Goal: Answer question/provide support: Answer question/provide support

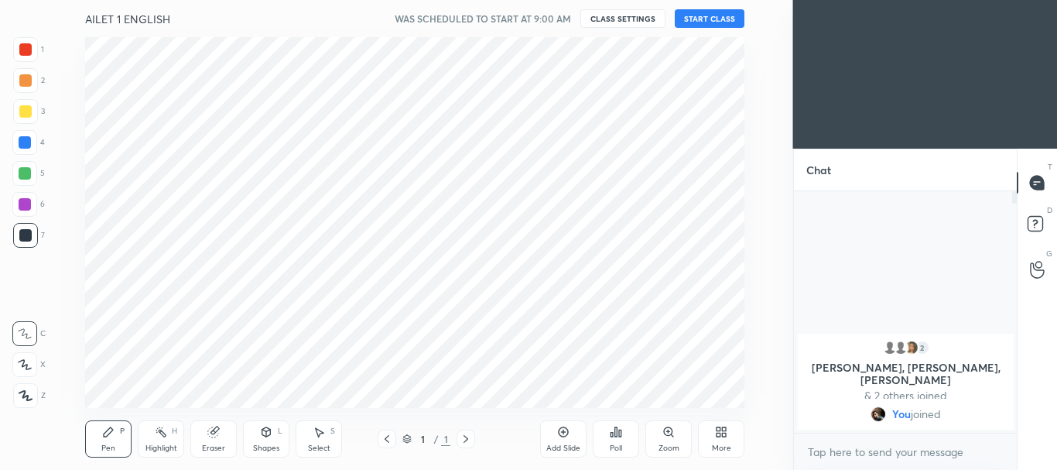
scroll to position [76991, 76631]
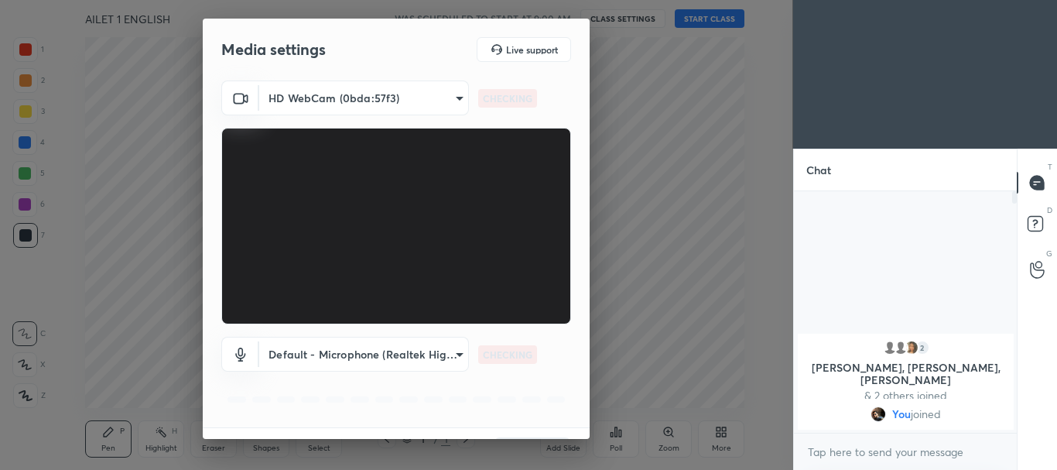
type input "022eeb2bfcdde8515fce7cb7d291a01a4ebf9f06330381924cce98ce9b388a74"
type input "default"
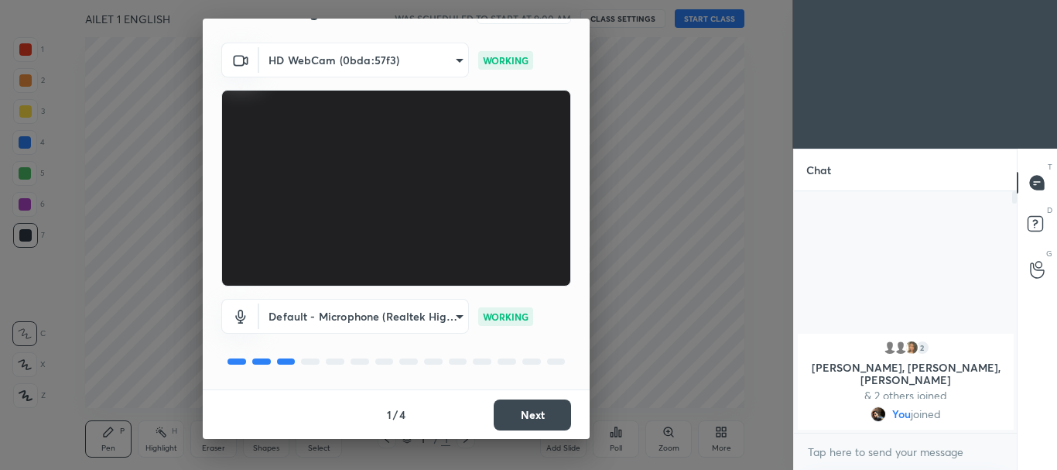
click at [527, 405] on button "Next" at bounding box center [532, 414] width 77 height 31
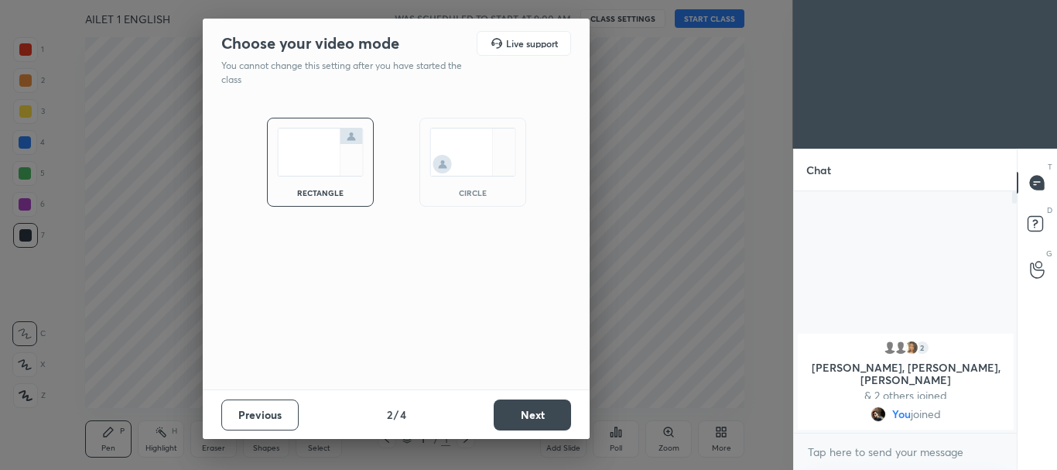
click at [443, 162] on img at bounding box center [472, 152] width 87 height 49
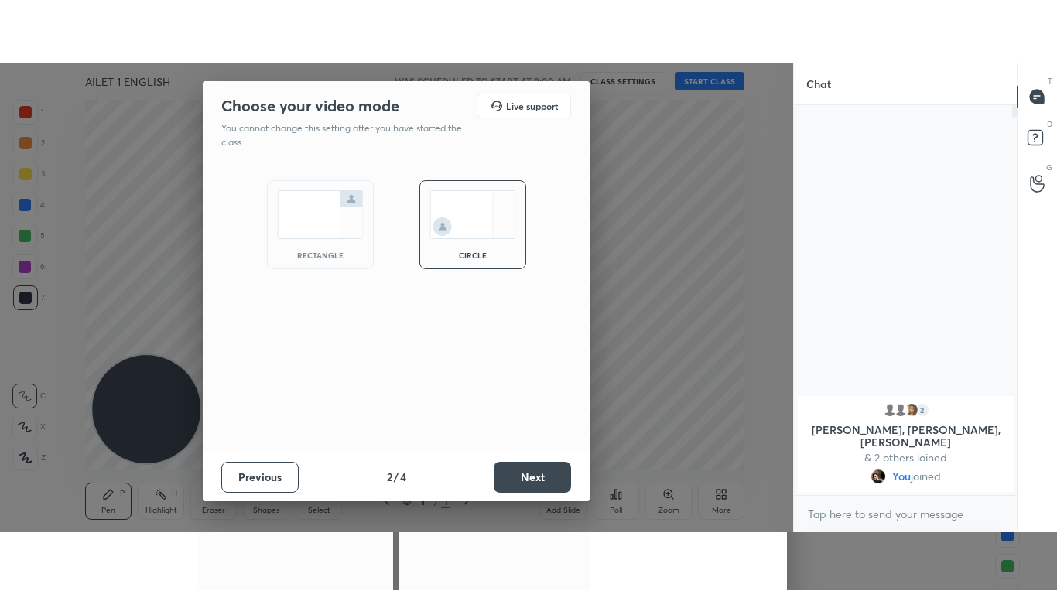
scroll to position [257, 218]
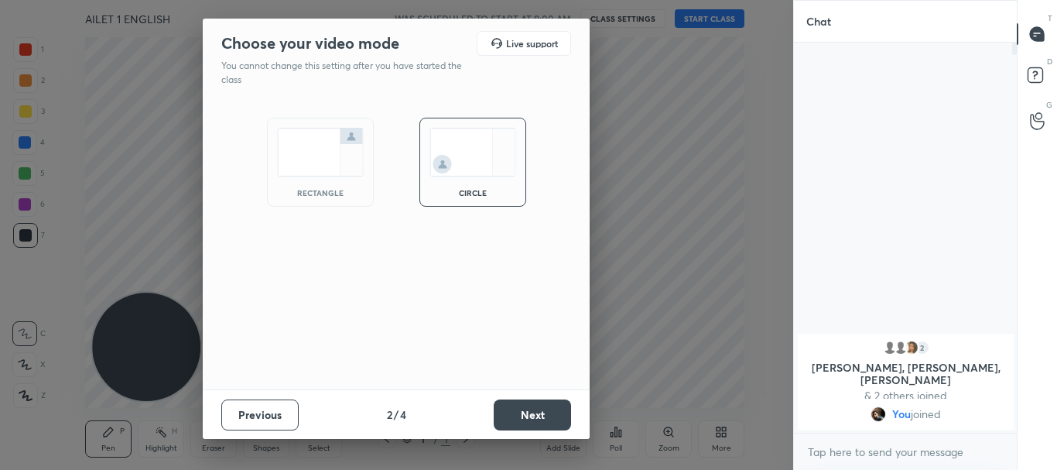
click at [517, 408] on button "Next" at bounding box center [532, 414] width 77 height 31
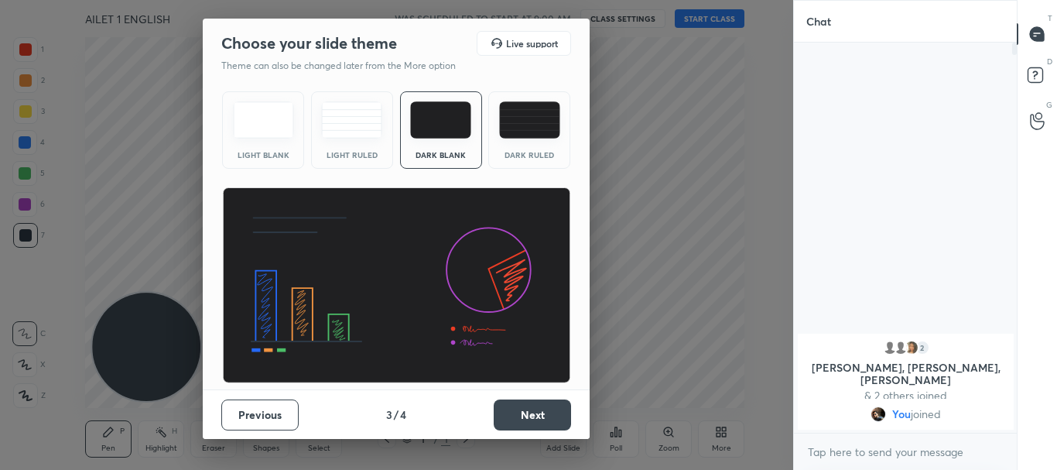
click at [530, 412] on button "Next" at bounding box center [532, 414] width 77 height 31
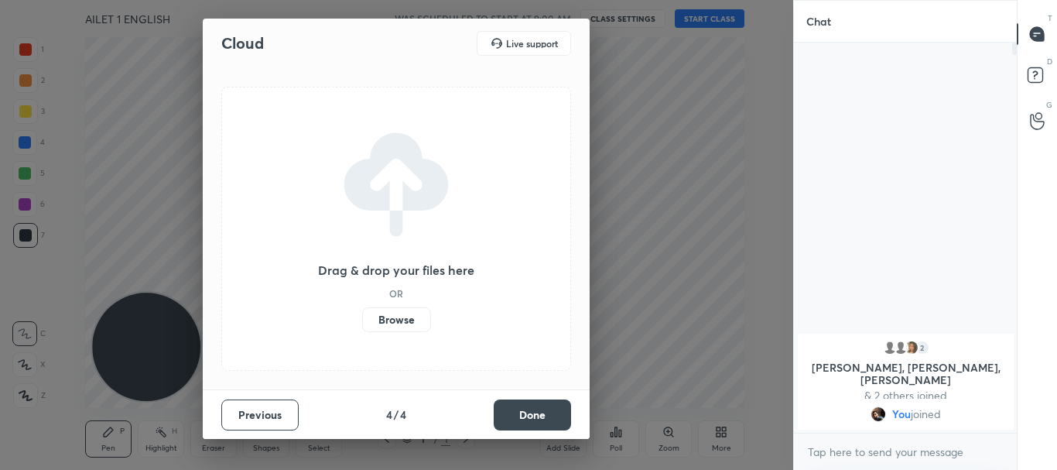
click at [530, 412] on button "Done" at bounding box center [532, 414] width 77 height 31
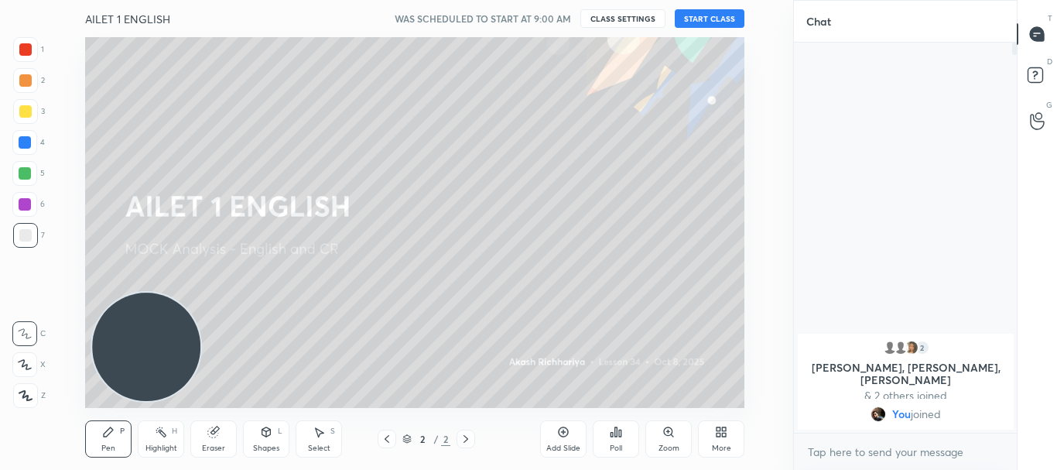
click at [705, 12] on button "START CLASS" at bounding box center [710, 18] width 70 height 19
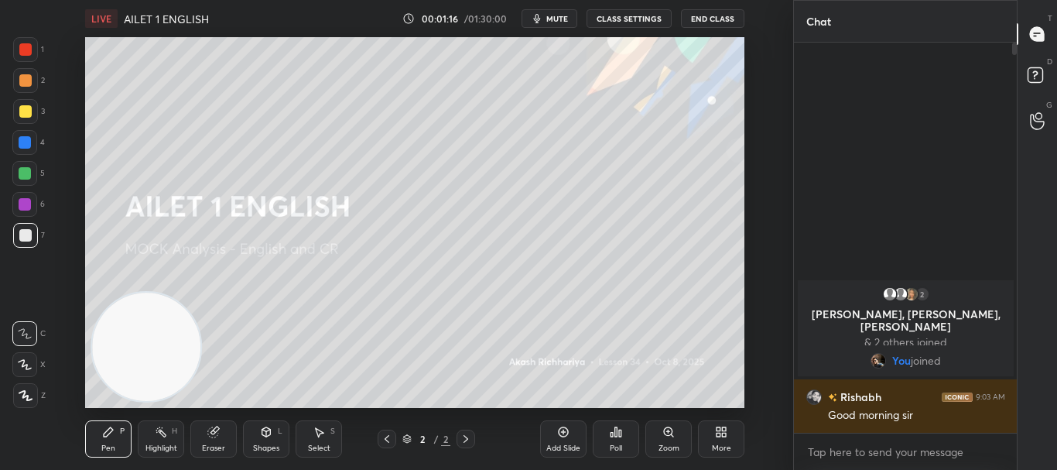
click at [23, 398] on icon at bounding box center [26, 395] width 14 height 11
click at [716, 449] on div "More" at bounding box center [721, 448] width 19 height 8
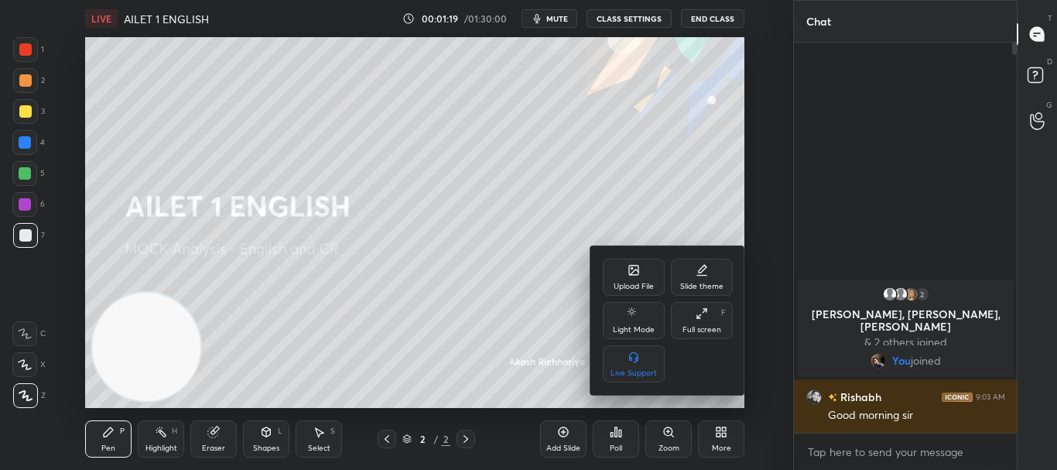
click at [700, 309] on icon at bounding box center [701, 313] width 12 height 12
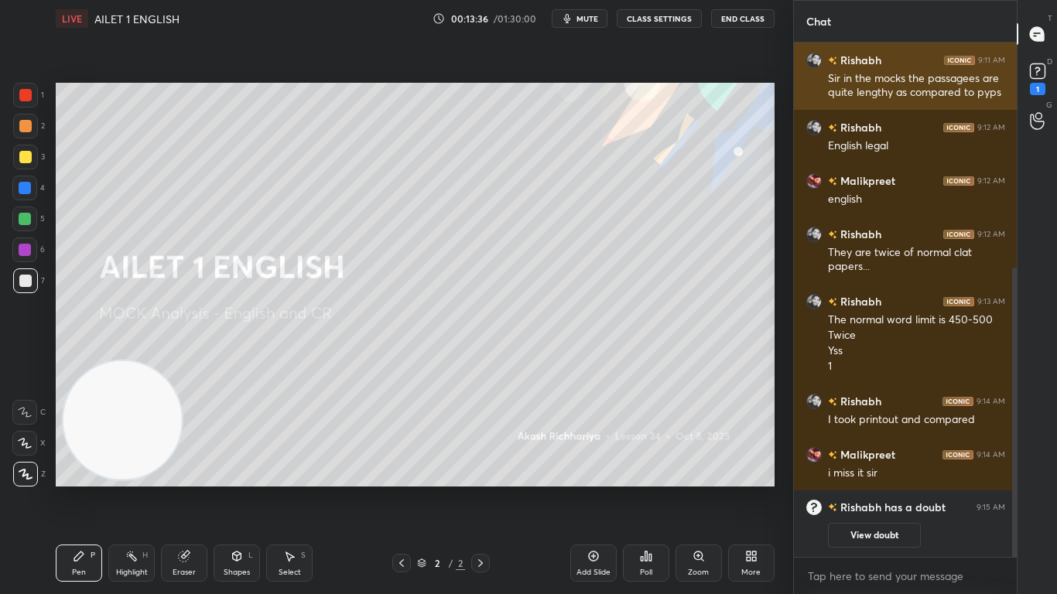
scroll to position [430, 0]
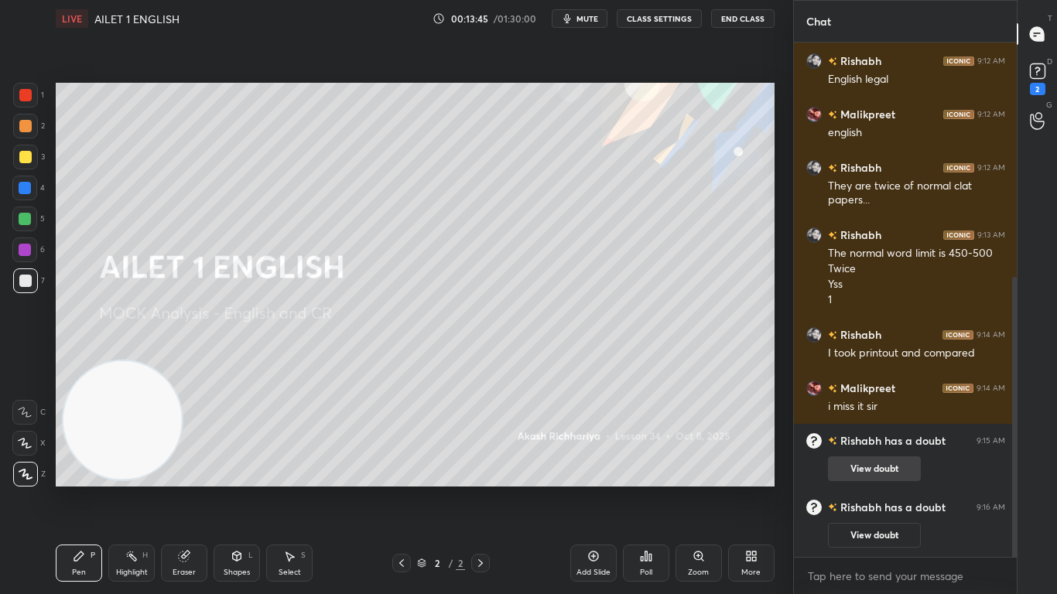
click at [894, 469] on button "View doubt" at bounding box center [874, 468] width 93 height 25
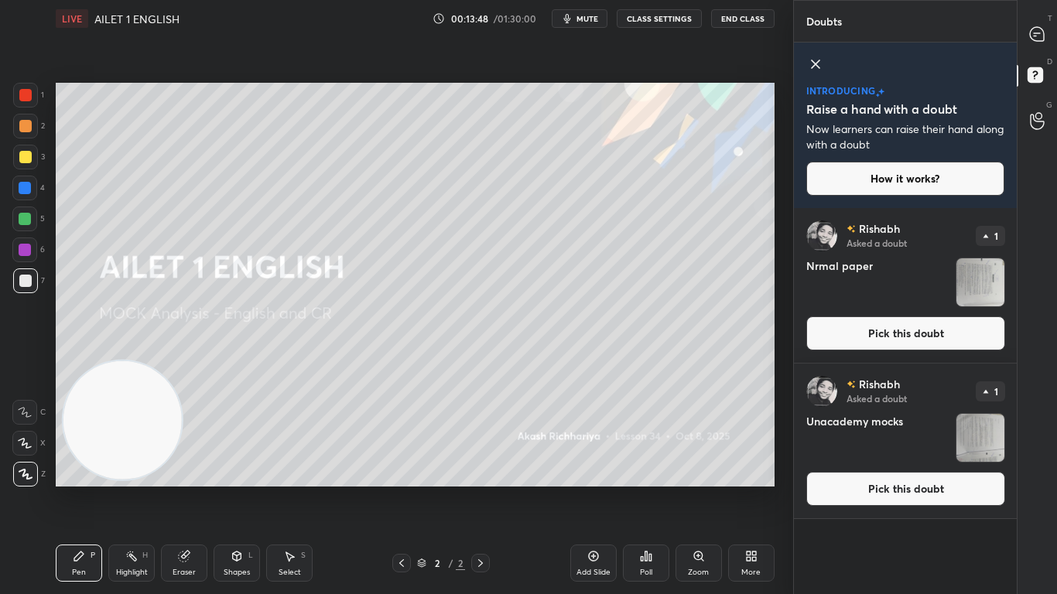
click at [952, 329] on button "Pick this doubt" at bounding box center [905, 333] width 199 height 34
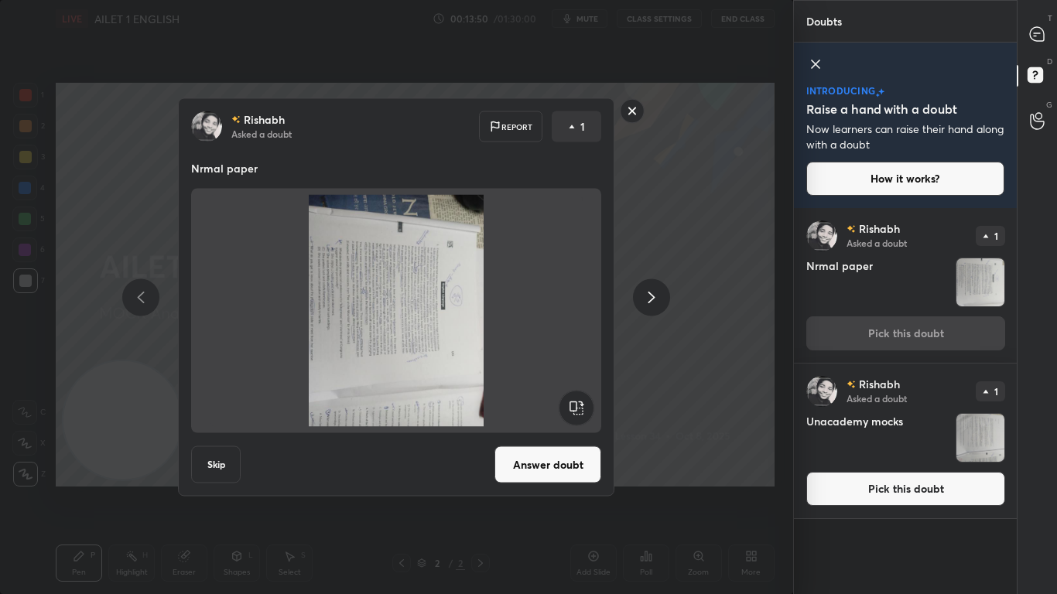
click at [572, 403] on rect at bounding box center [576, 408] width 35 height 35
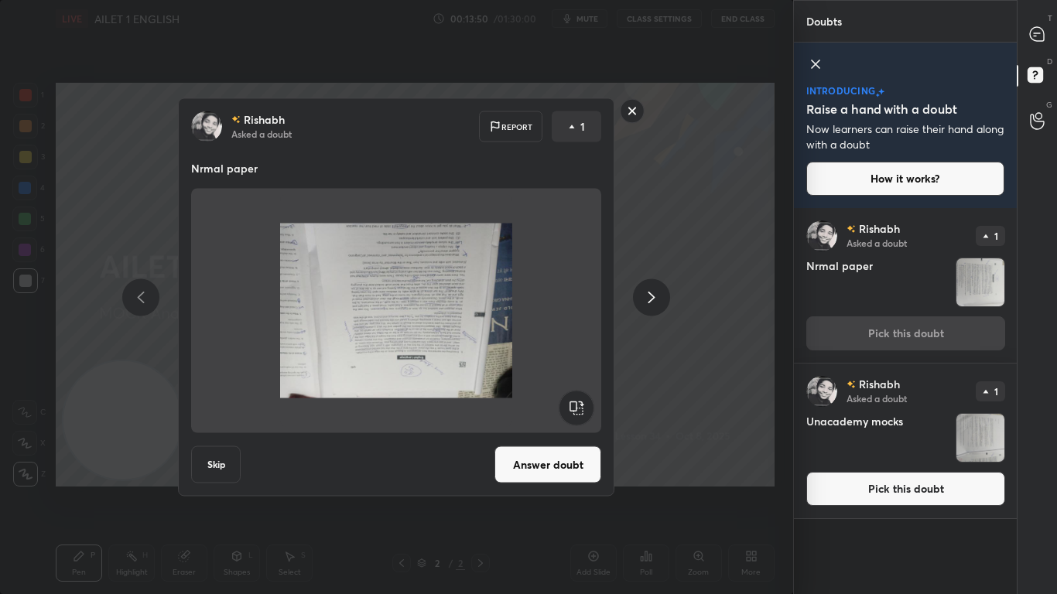
click at [572, 403] on rect at bounding box center [576, 408] width 35 height 35
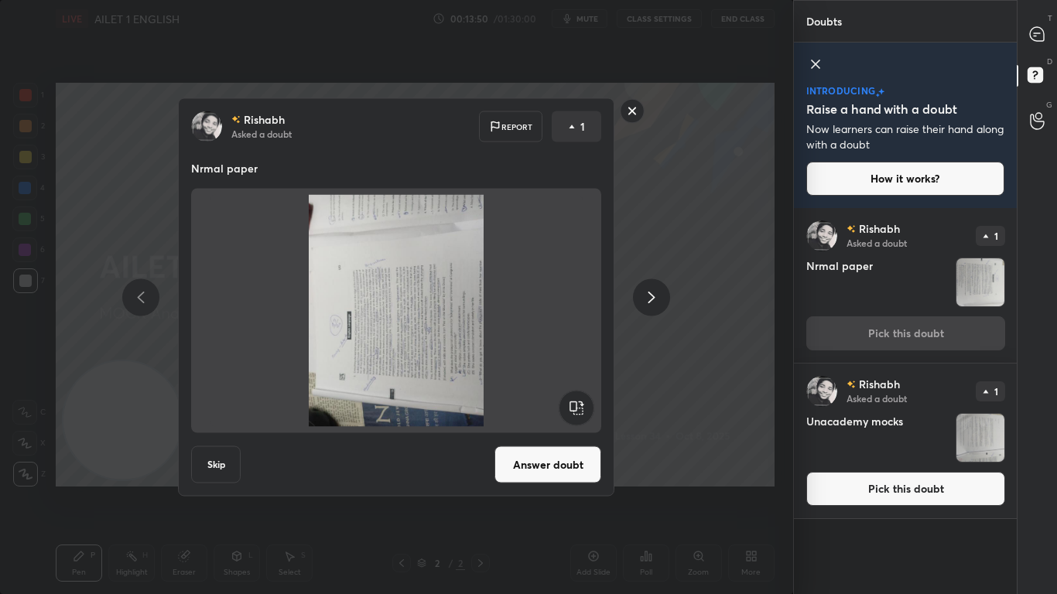
click at [572, 403] on rect at bounding box center [576, 408] width 35 height 35
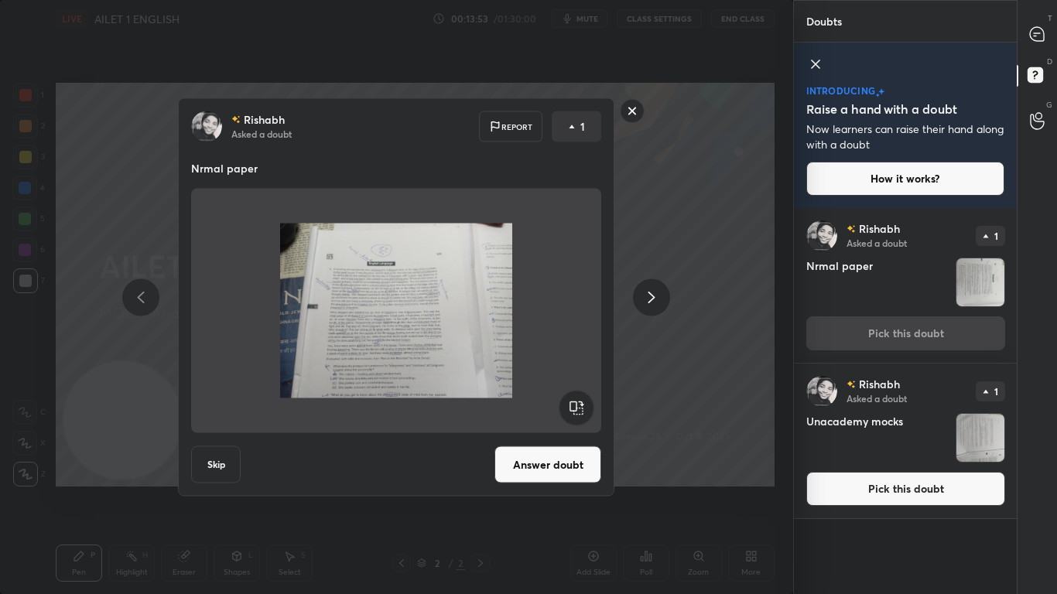
click at [556, 454] on button "Answer doubt" at bounding box center [547, 464] width 107 height 37
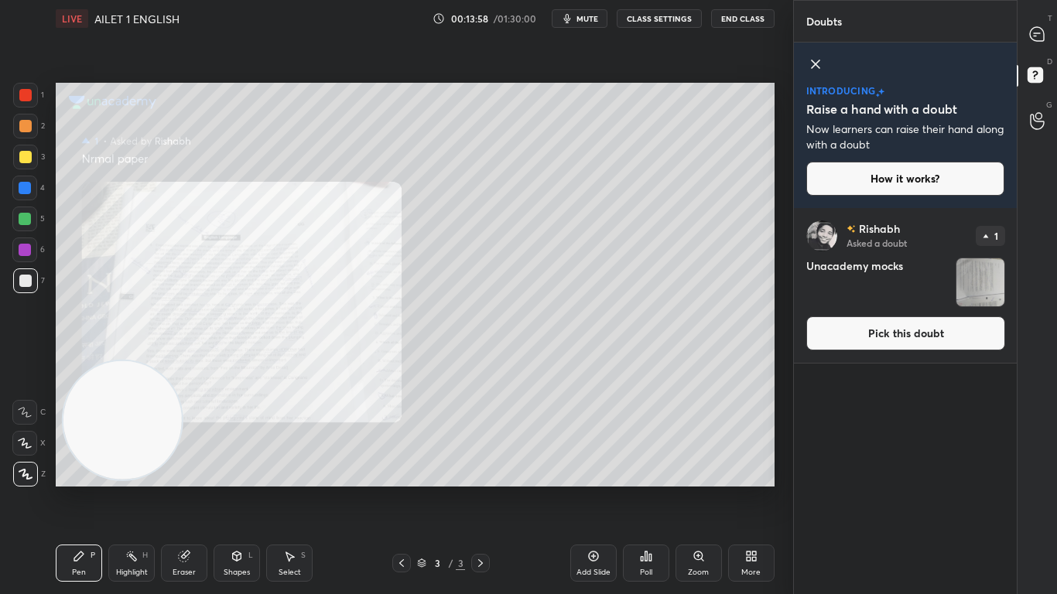
click at [709, 469] on div "Zoom" at bounding box center [698, 563] width 46 height 37
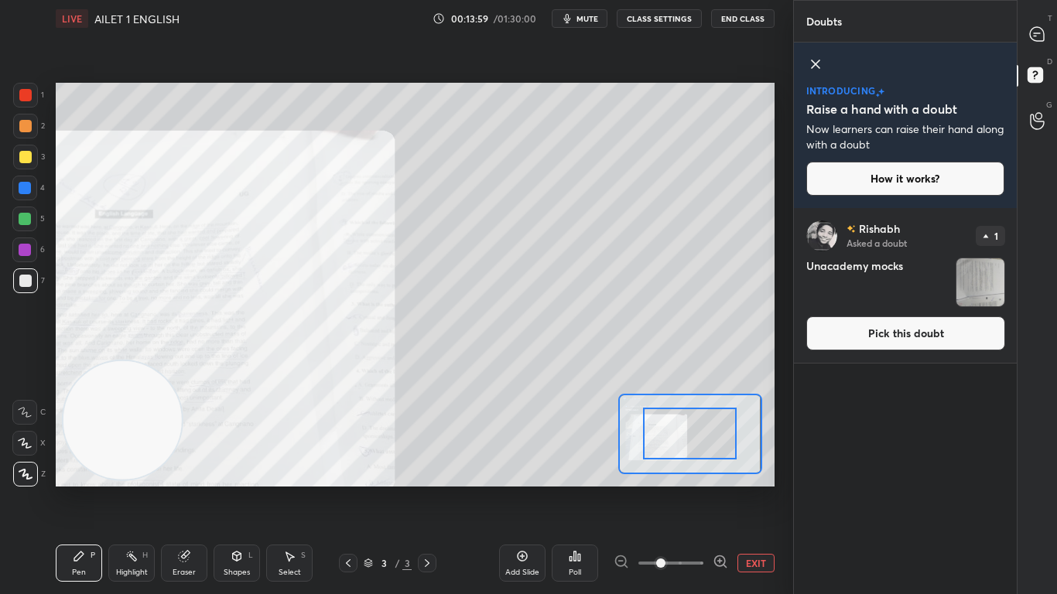
click at [717, 469] on icon at bounding box center [720, 561] width 15 height 15
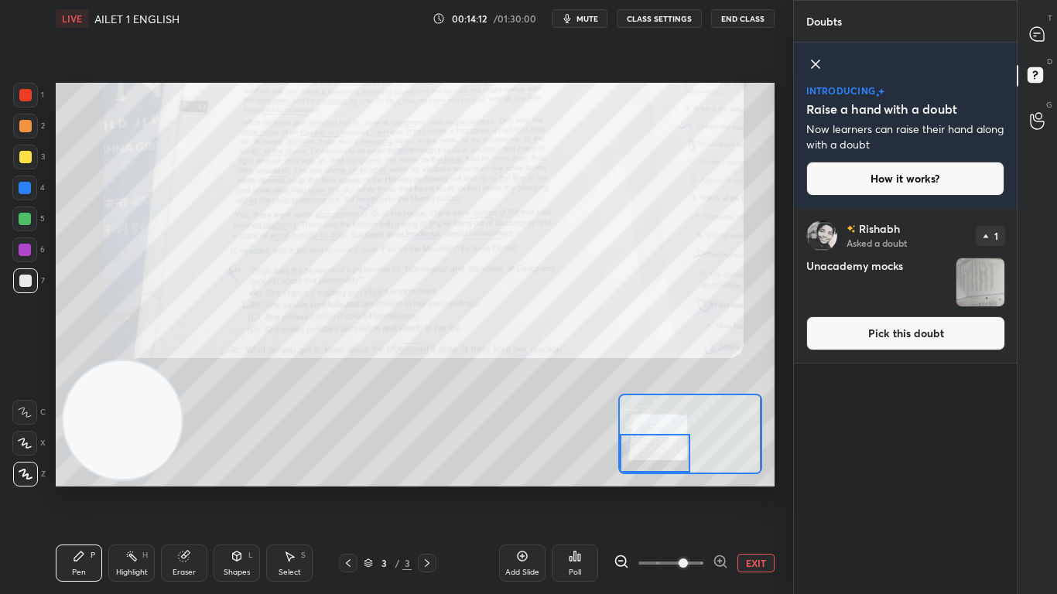
drag, startPoint x: 695, startPoint y: 420, endPoint x: 682, endPoint y: 407, distance: 18.1
click at [682, 434] on div at bounding box center [655, 453] width 70 height 39
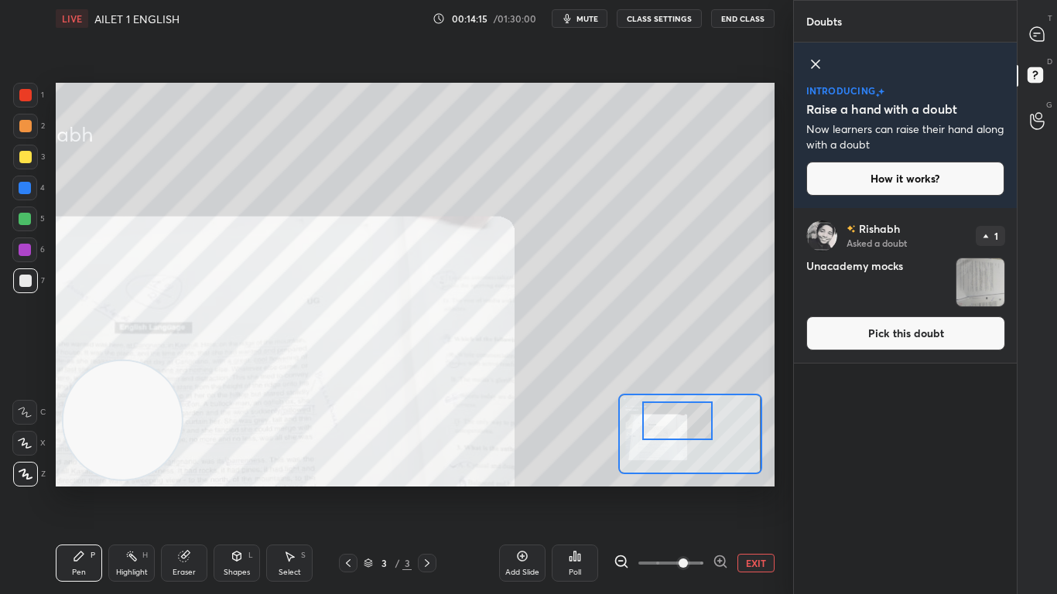
click at [812, 60] on icon at bounding box center [816, 64] width 8 height 8
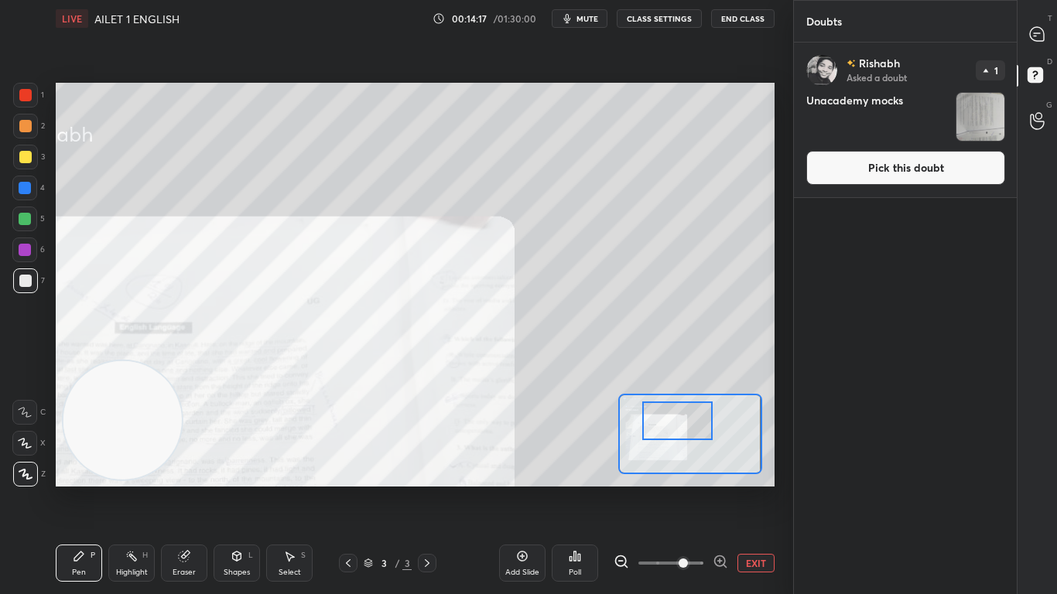
click at [837, 163] on button "Pick this doubt" at bounding box center [905, 168] width 199 height 34
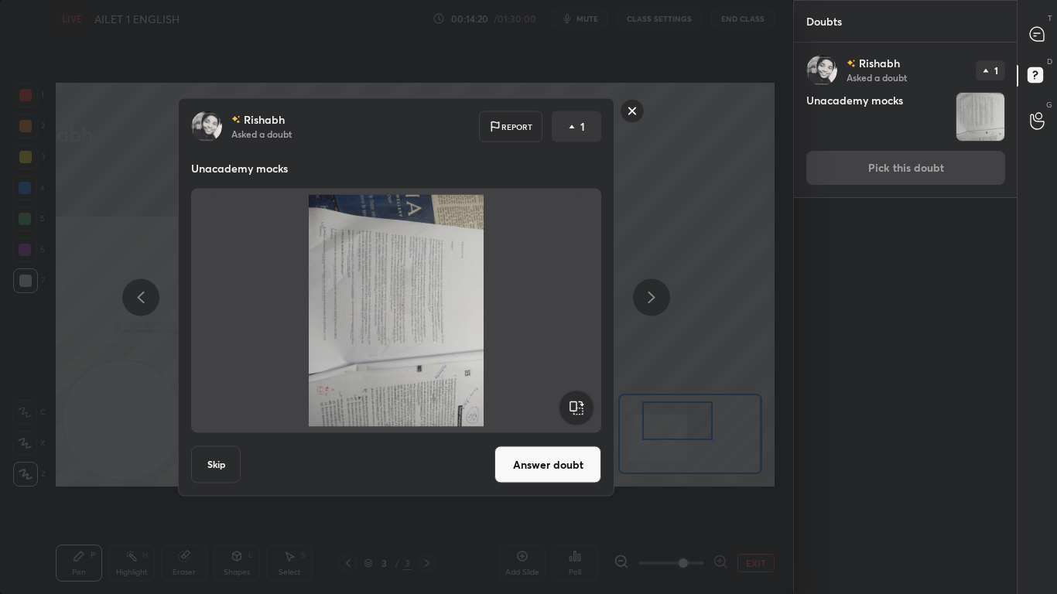
click at [572, 407] on rect at bounding box center [576, 408] width 35 height 35
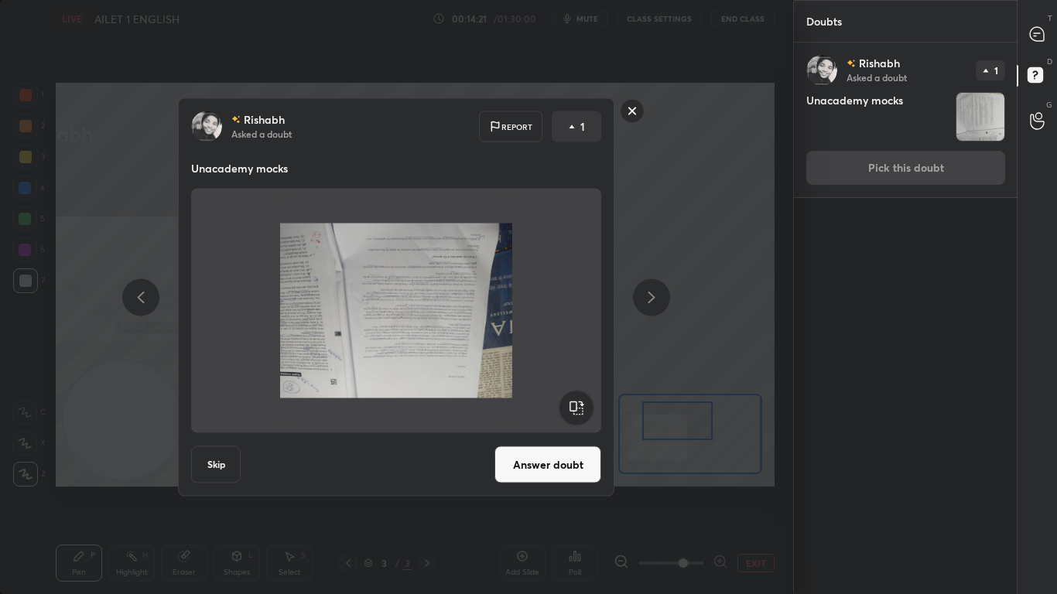
click at [572, 407] on rect at bounding box center [576, 408] width 35 height 35
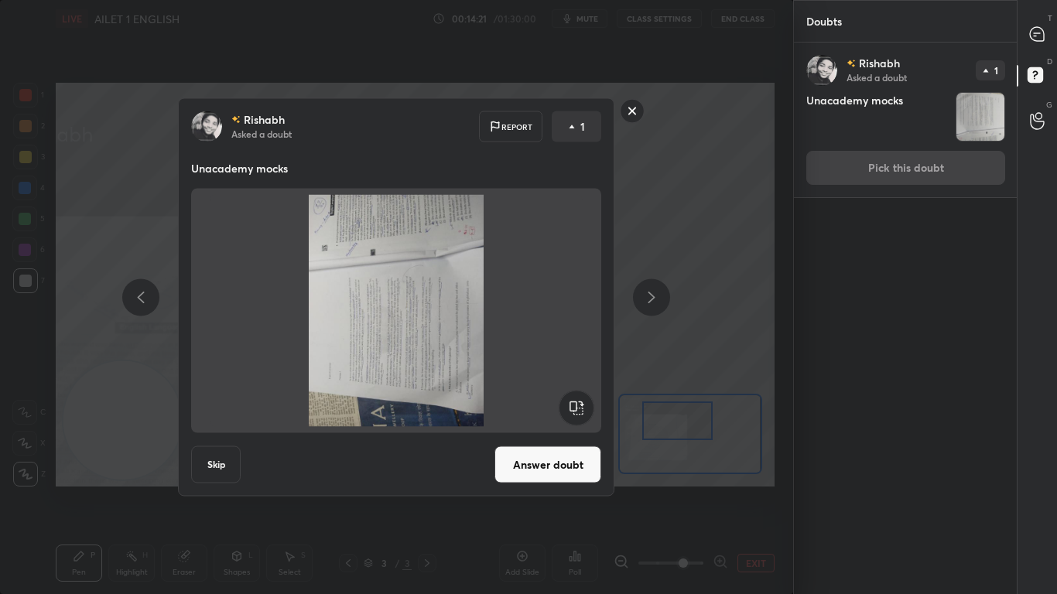
click at [572, 407] on rect at bounding box center [576, 408] width 35 height 35
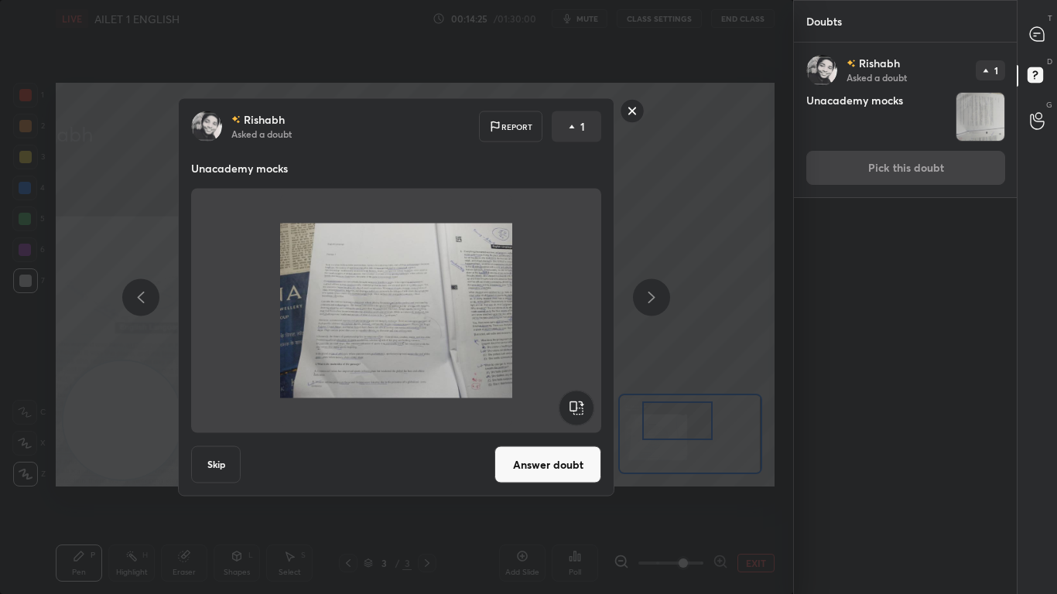
click at [630, 109] on rect at bounding box center [632, 111] width 24 height 24
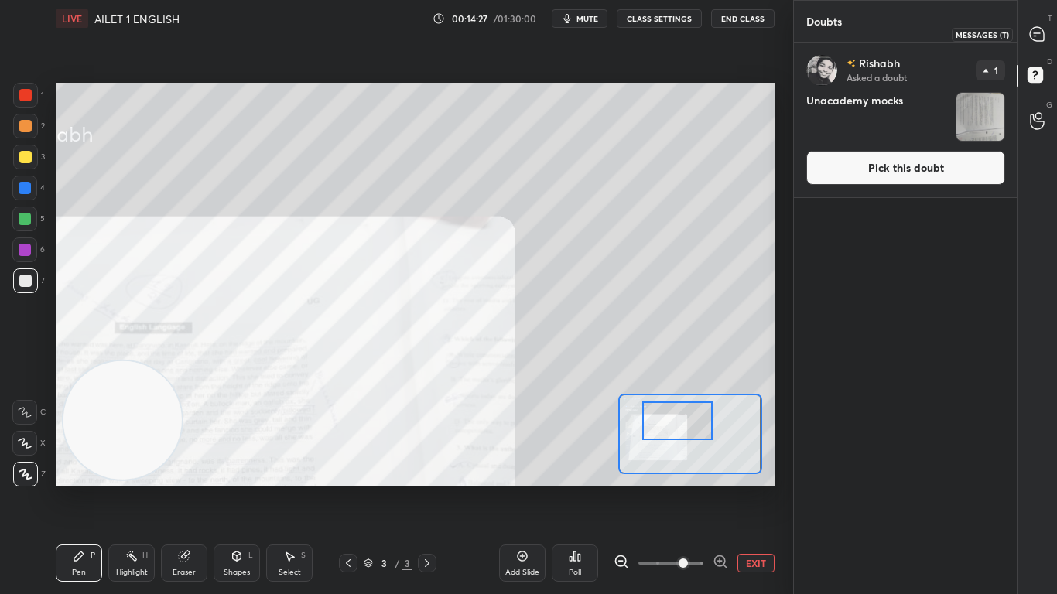
click at [1037, 41] on icon at bounding box center [1037, 34] width 14 height 14
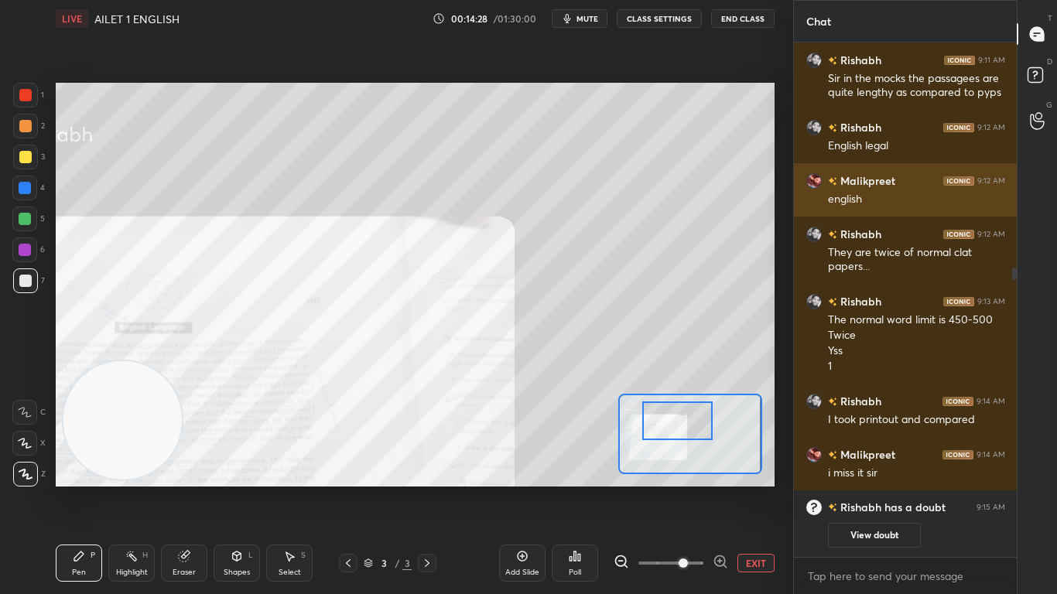
scroll to position [455, 0]
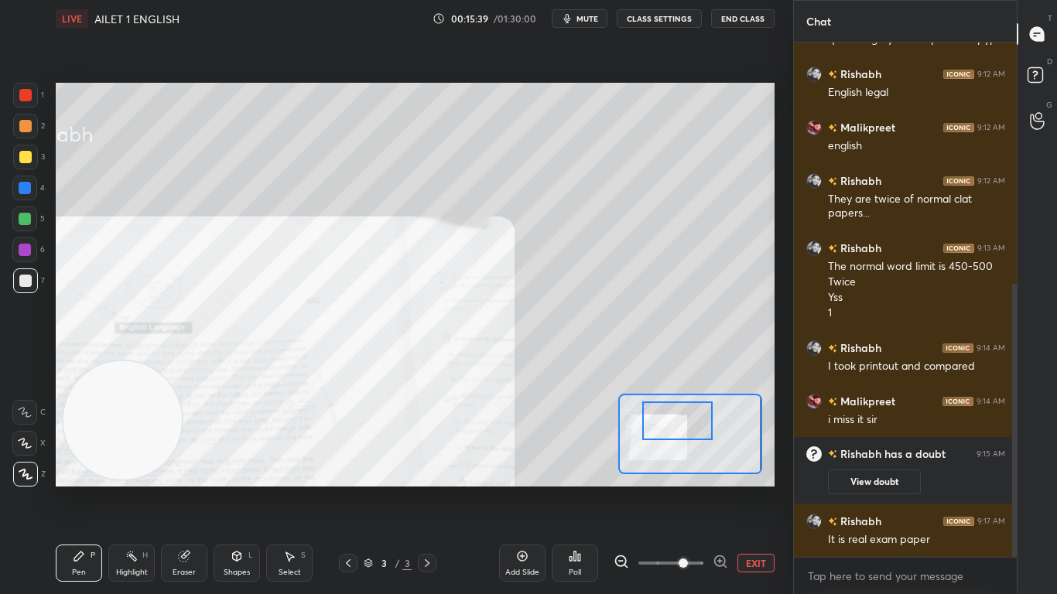
click at [746, 469] on button "EXIT" at bounding box center [755, 563] width 37 height 19
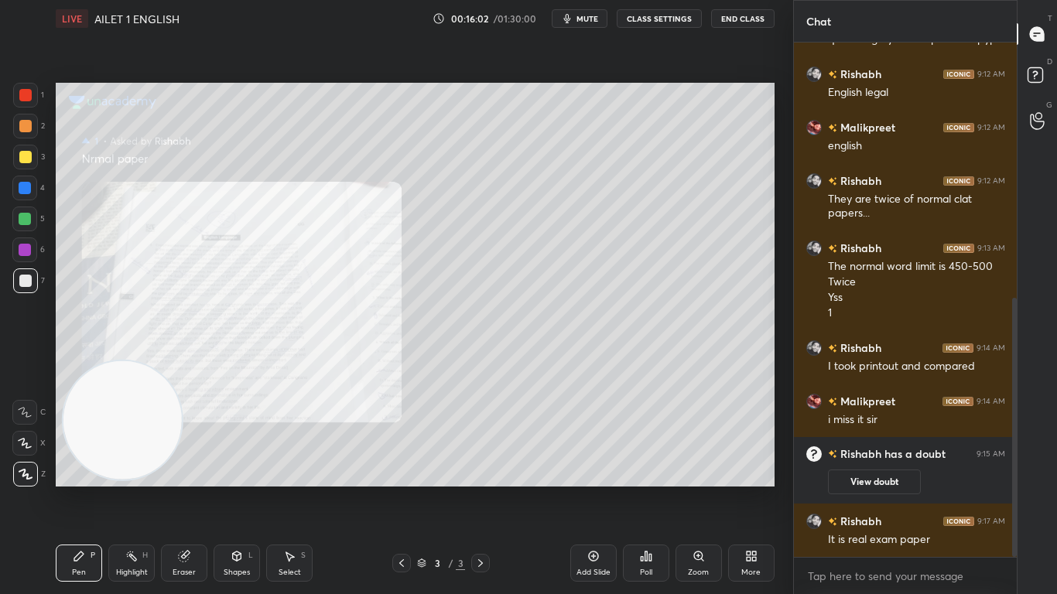
scroll to position [508, 0]
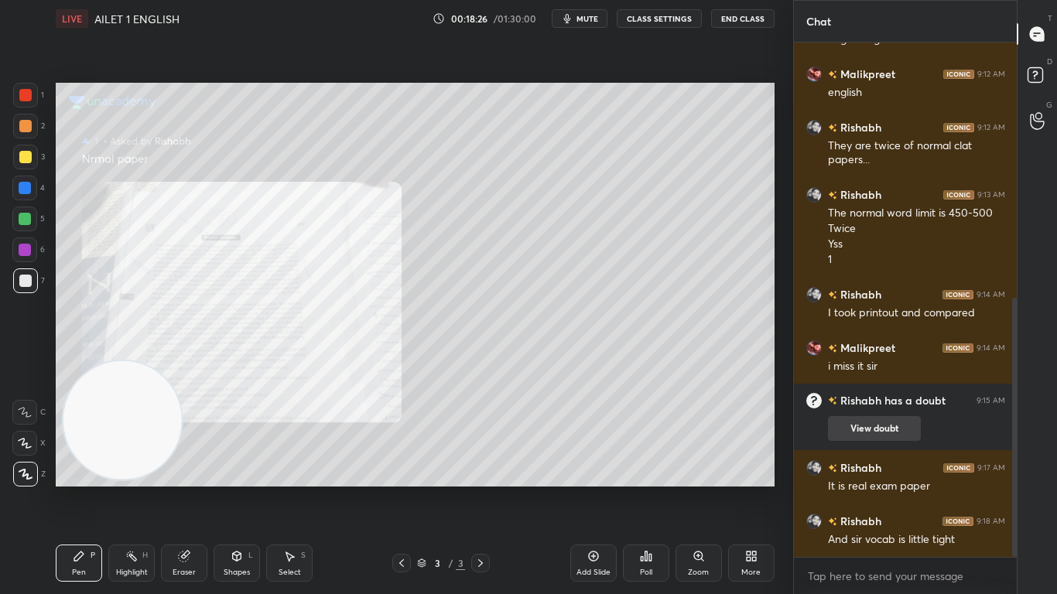
click at [915, 431] on button "View doubt" at bounding box center [874, 428] width 93 height 25
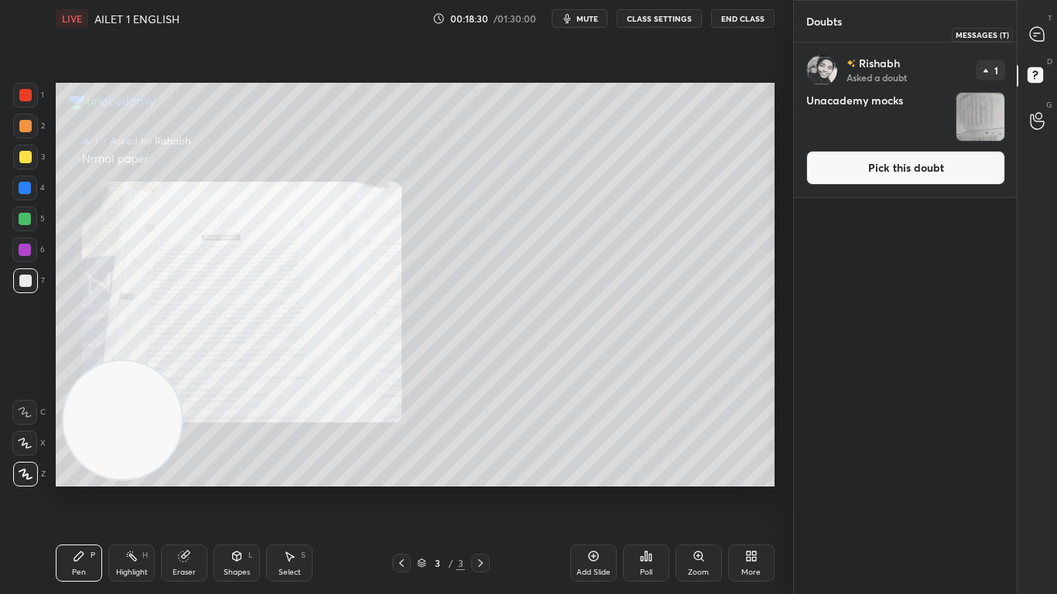
click at [1043, 36] on icon at bounding box center [1037, 34] width 14 height 14
type textarea "x"
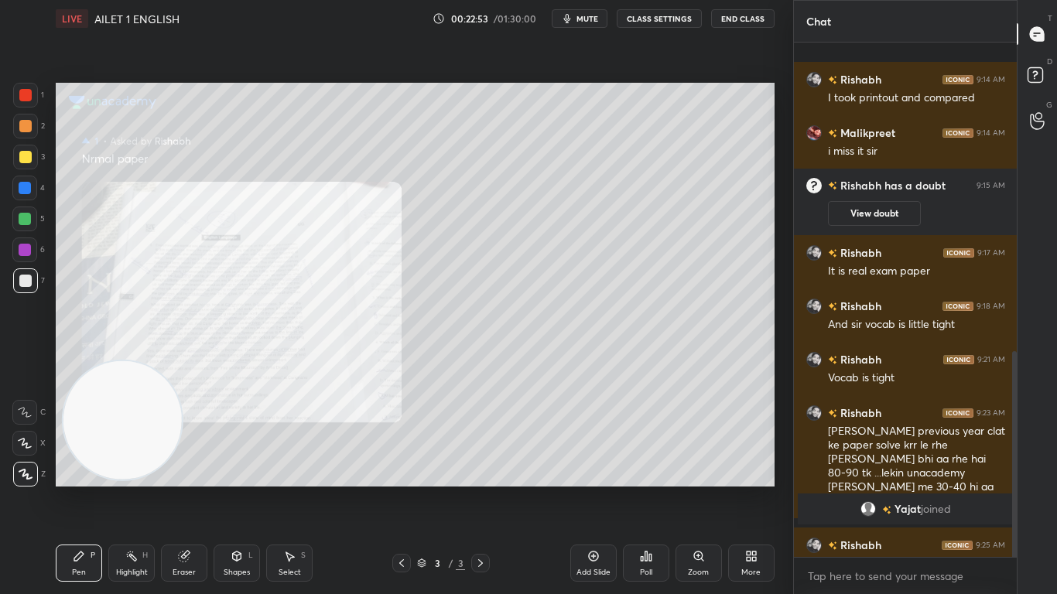
scroll to position [774, 0]
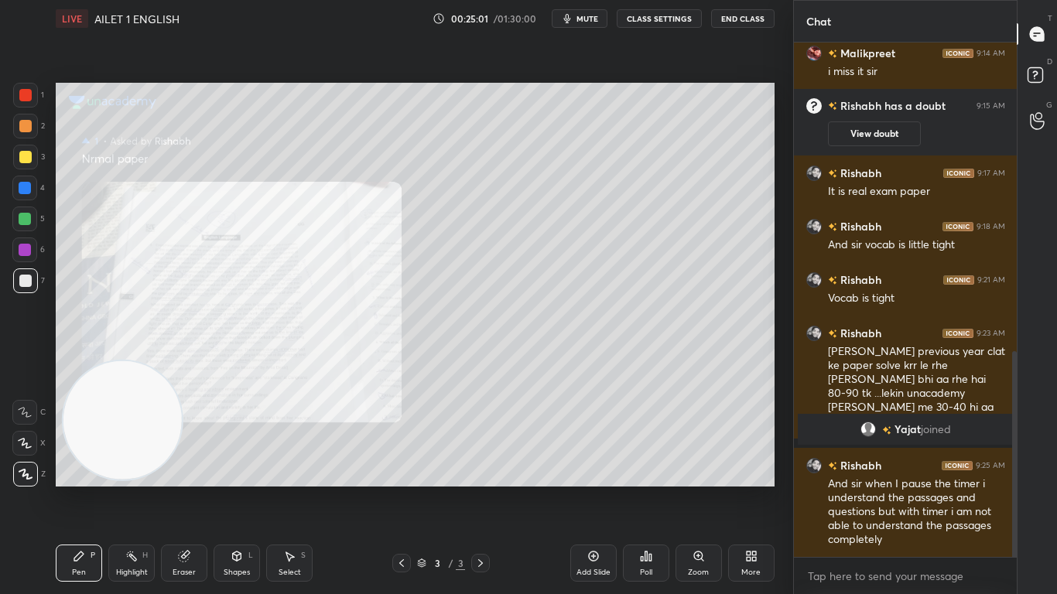
click at [579, 19] on span "mute" at bounding box center [587, 18] width 22 height 11
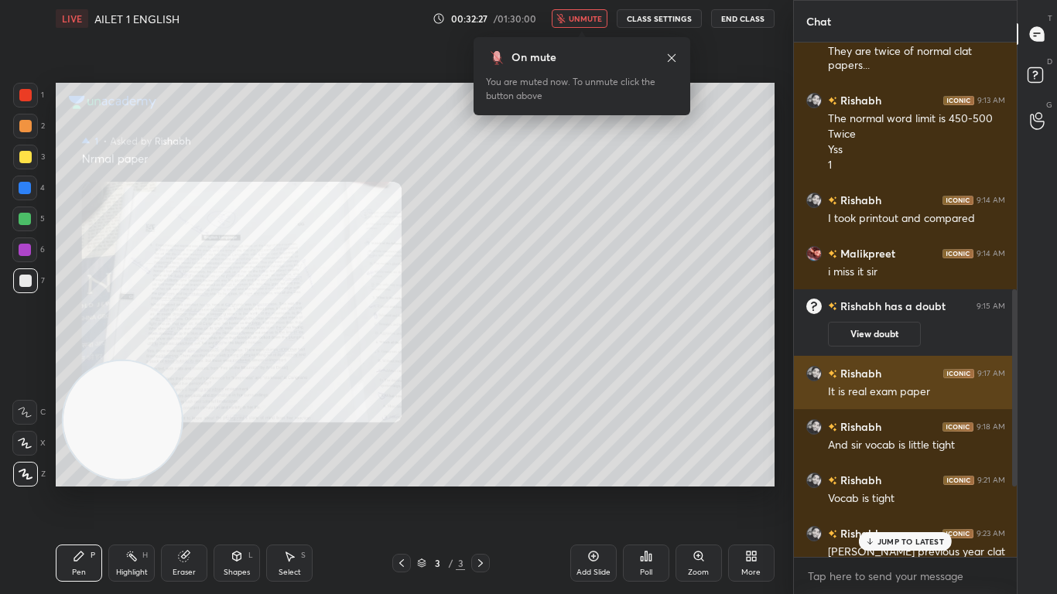
scroll to position [856, 0]
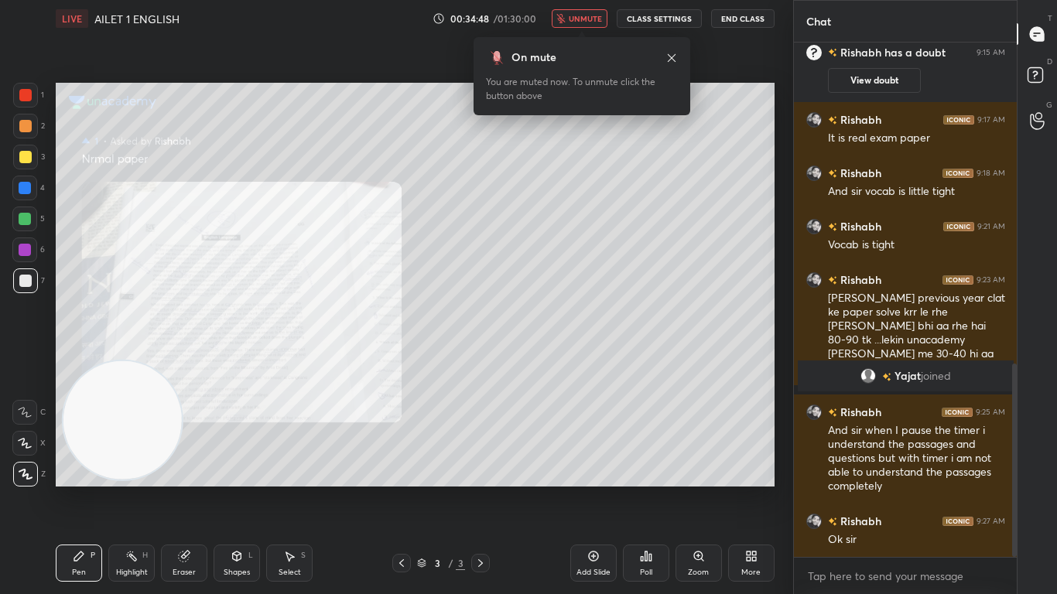
click at [757, 15] on button "End Class" at bounding box center [742, 18] width 63 height 19
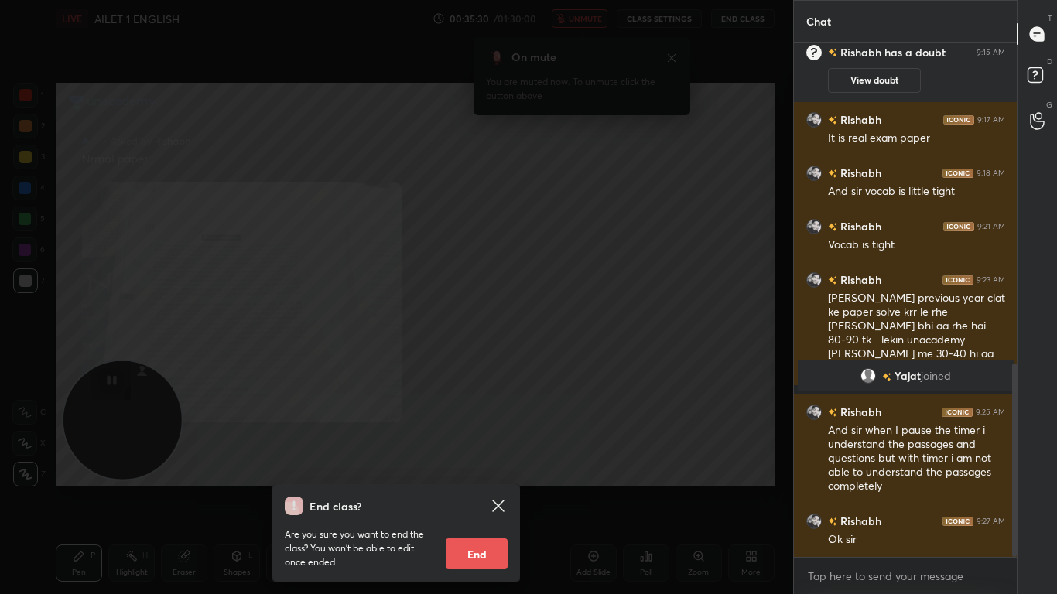
click at [729, 186] on div "End class? Are you sure you want to end the class? You won’t be able to edit on…" at bounding box center [396, 297] width 793 height 594
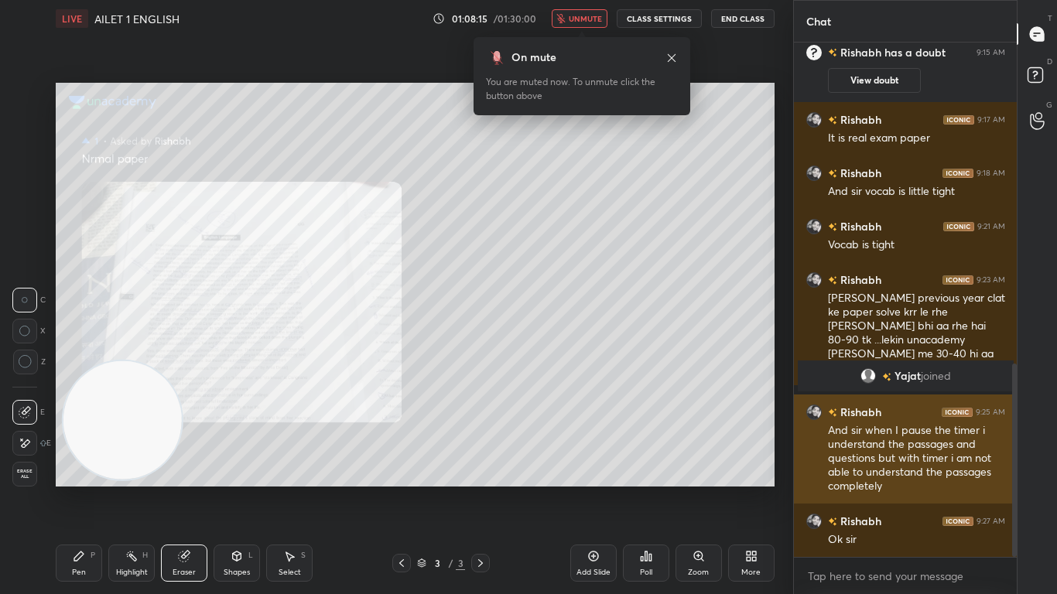
click at [711, 9] on button "End Class" at bounding box center [742, 18] width 63 height 19
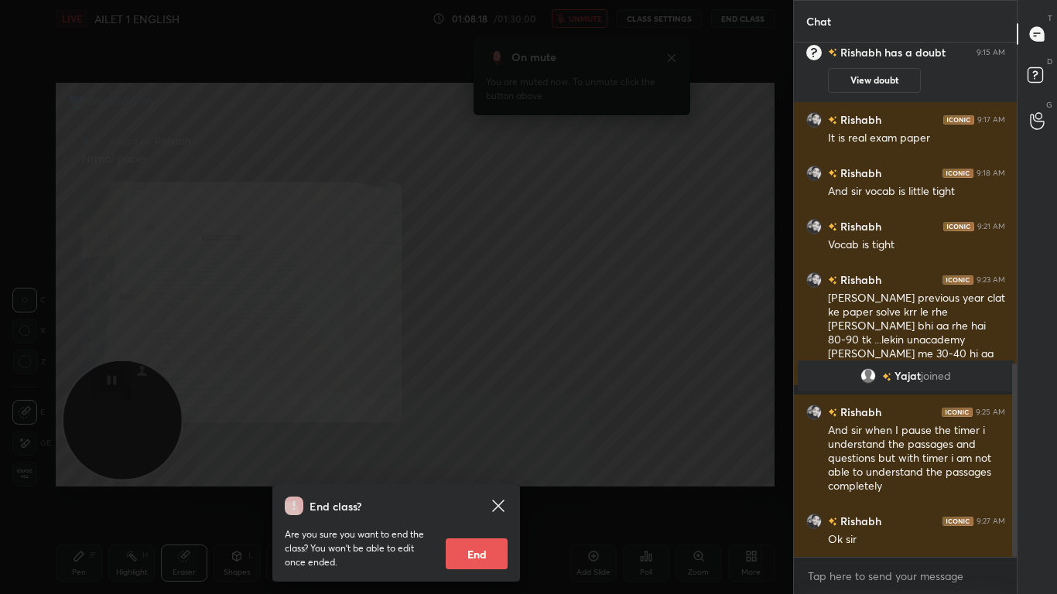
click at [647, 382] on div "End class? Are you sure you want to end the class? You won’t be able to edit on…" at bounding box center [396, 297] width 793 height 594
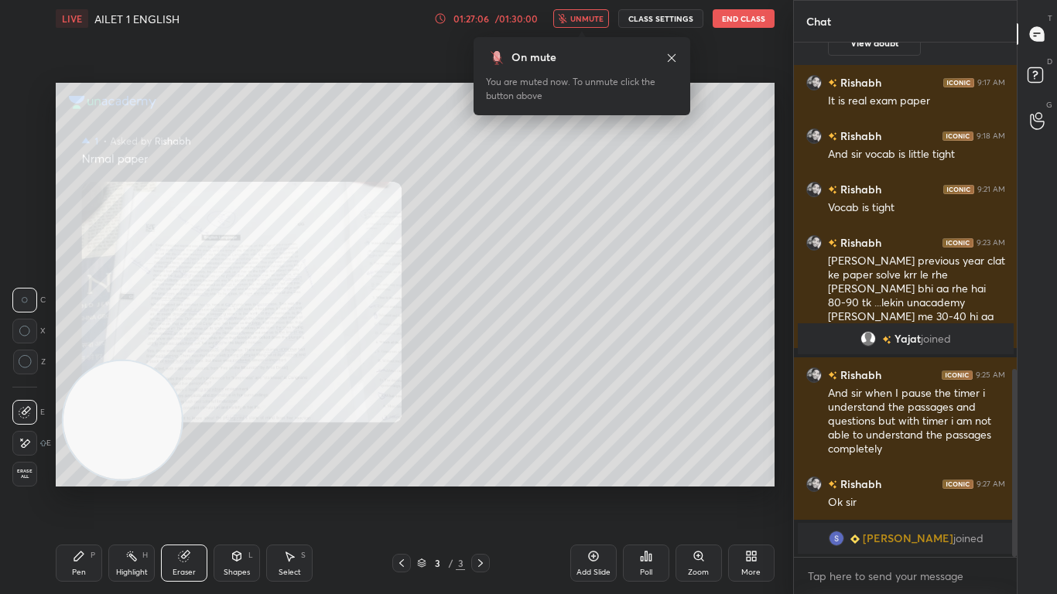
scroll to position [912, 0]
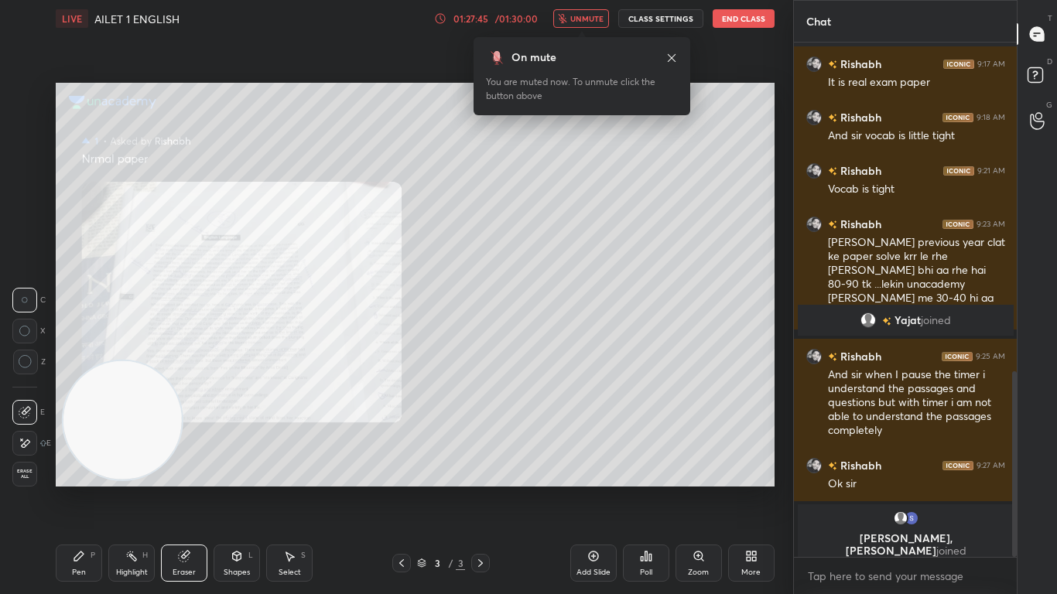
click at [739, 17] on button "End Class" at bounding box center [744, 18] width 62 height 19
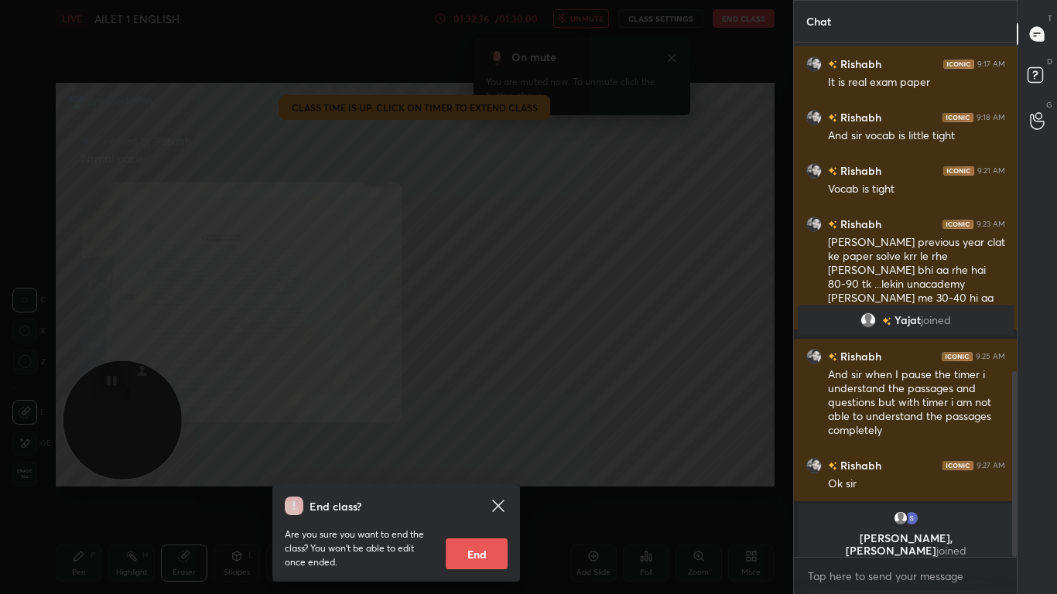
click at [482, 469] on button "End" at bounding box center [477, 553] width 62 height 31
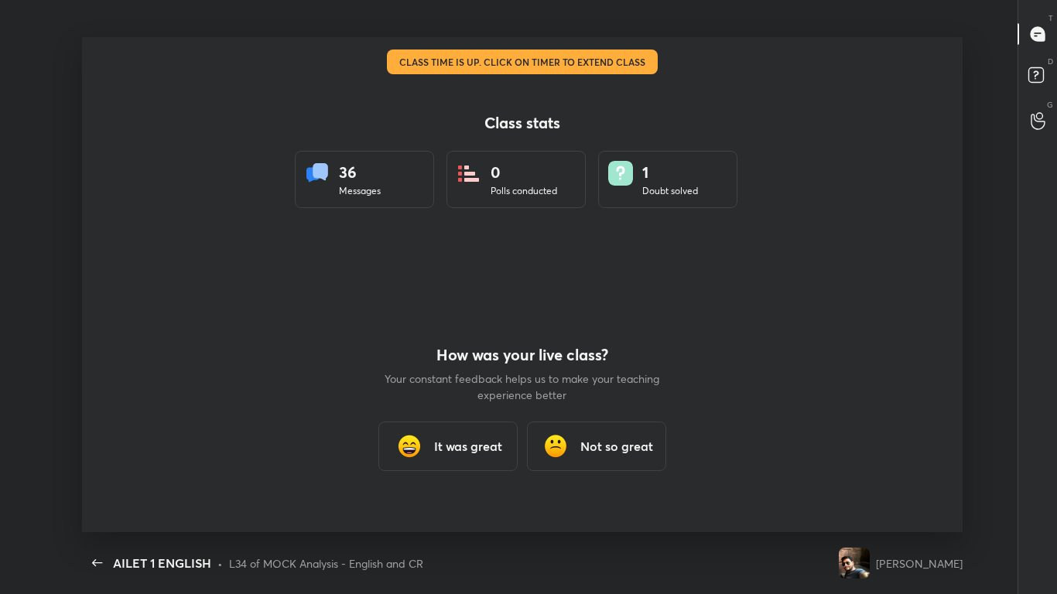
scroll to position [0, 0]
click at [460, 424] on div "It was great" at bounding box center [447, 447] width 139 height 50
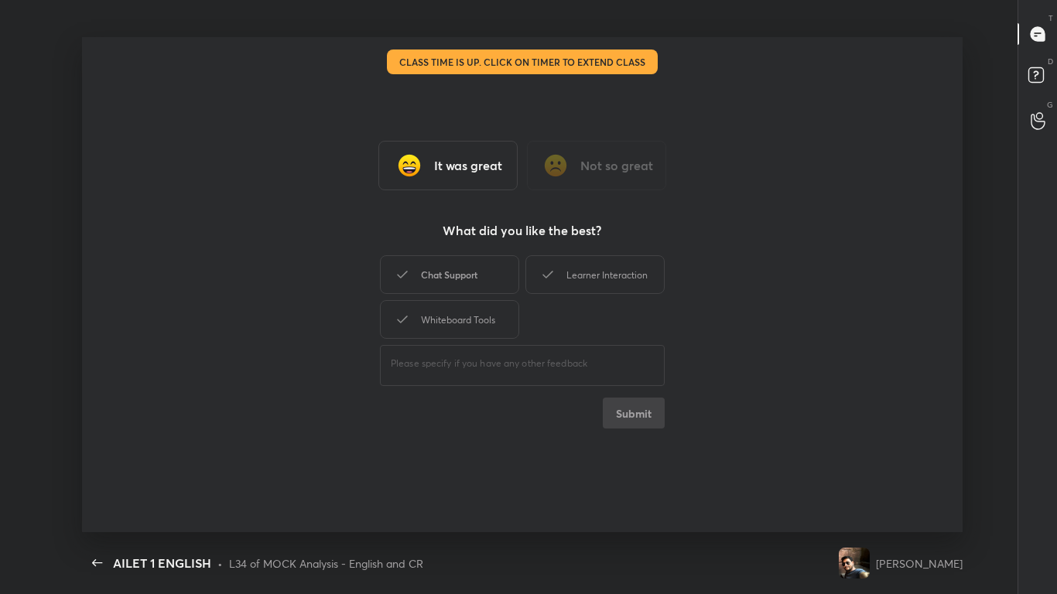
click at [449, 289] on div "Chat Support" at bounding box center [449, 274] width 139 height 39
click at [588, 279] on div "Learner Interaction" at bounding box center [594, 274] width 139 height 39
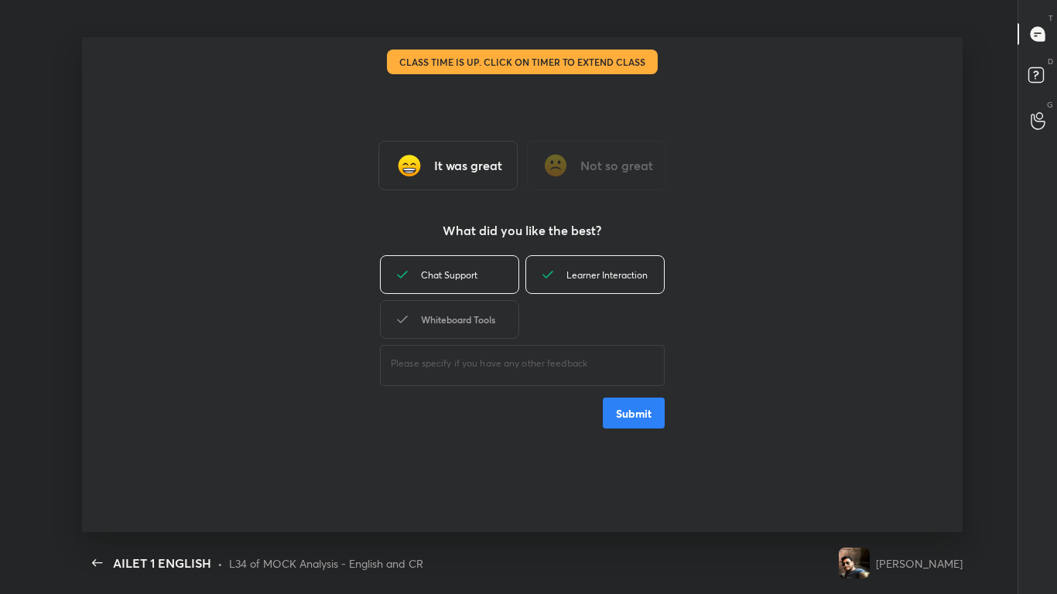
click at [472, 329] on div "Whiteboard Tools" at bounding box center [449, 319] width 139 height 39
click at [653, 405] on button "Submit" at bounding box center [634, 413] width 62 height 31
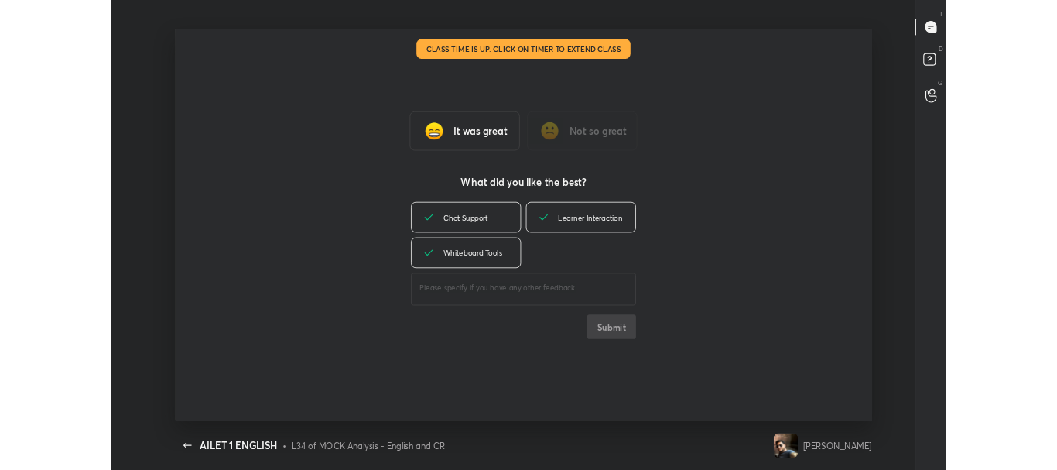
scroll to position [76991, 76318]
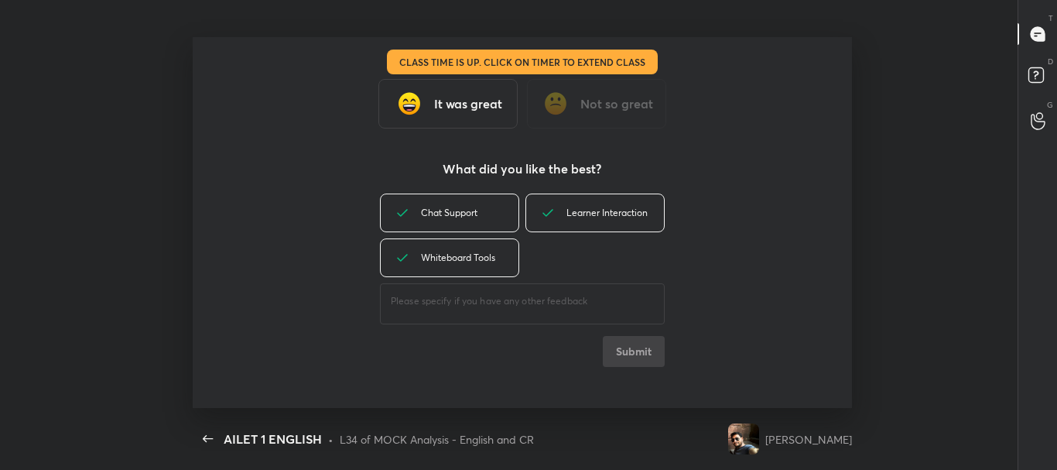
type textarea "x"
